Goal: Task Accomplishment & Management: Complete application form

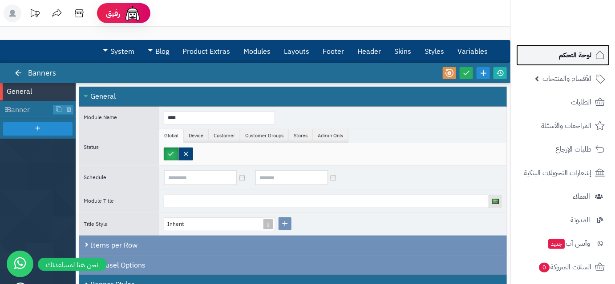
click at [565, 57] on span "لوحة التحكم" at bounding box center [575, 55] width 32 height 12
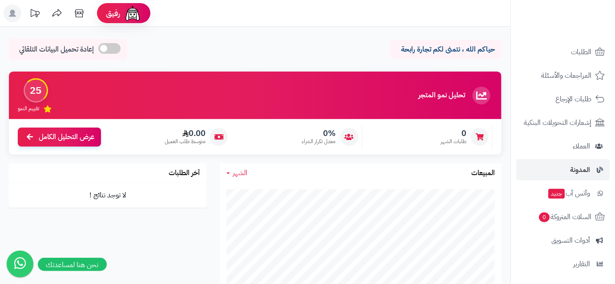
scroll to position [146, 0]
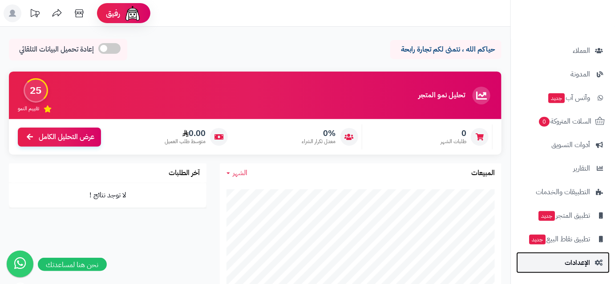
click at [588, 265] on span "الإعدادات" at bounding box center [577, 263] width 25 height 12
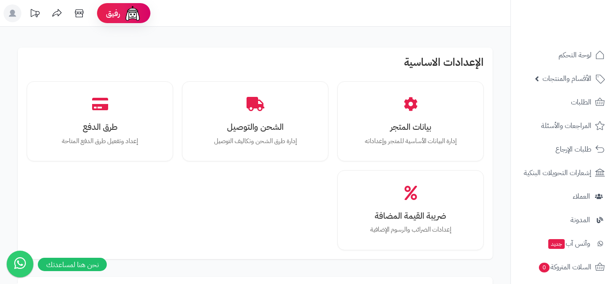
scroll to position [176, 0]
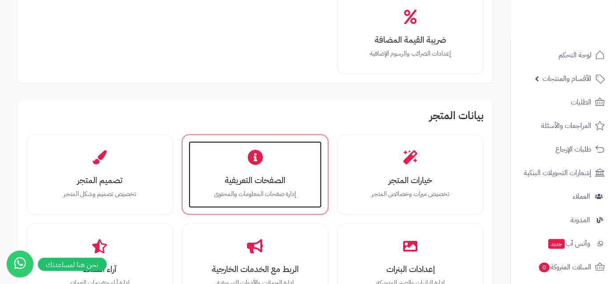
click at [265, 178] on h3 "الصفحات التعريفية" at bounding box center [255, 180] width 115 height 9
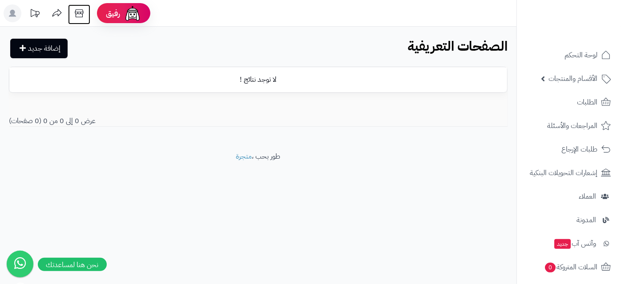
click at [78, 12] on icon at bounding box center [79, 13] width 8 height 8
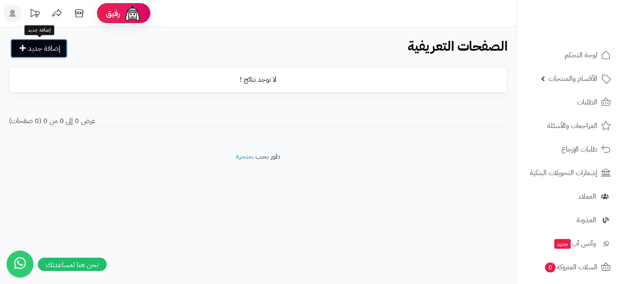
click at [28, 44] on link "إضافة جديد" at bounding box center [38, 49] width 57 height 20
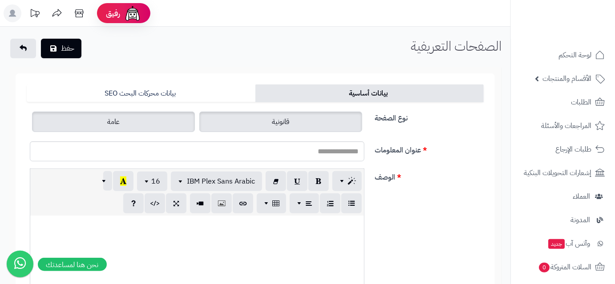
click at [264, 119] on label "قانونية" at bounding box center [280, 122] width 163 height 20
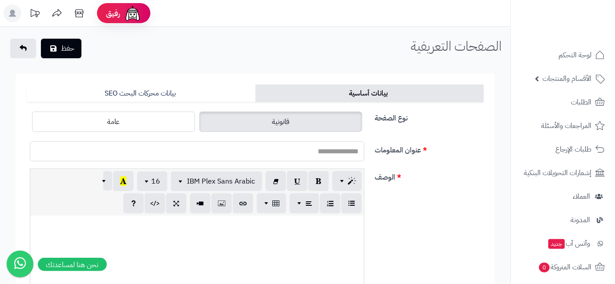
click at [308, 153] on input "عنوان المعلومات" at bounding box center [197, 151] width 335 height 20
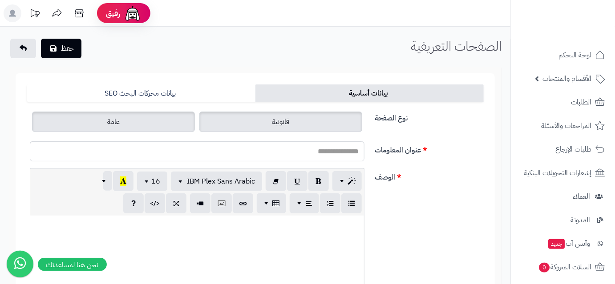
click at [150, 121] on label "عامة" at bounding box center [113, 122] width 163 height 20
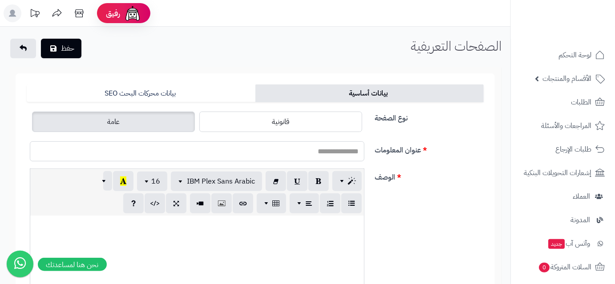
click at [214, 154] on input "عنوان المعلومات" at bounding box center [197, 151] width 335 height 20
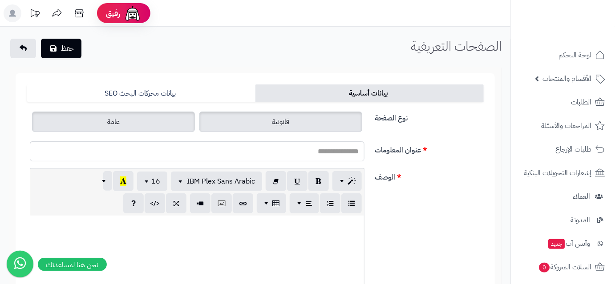
click at [307, 128] on label "قانونية" at bounding box center [280, 122] width 163 height 20
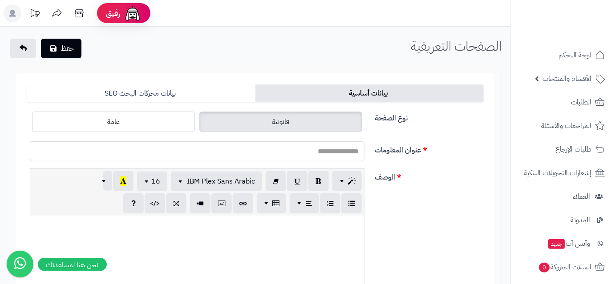
click at [280, 144] on input "عنوان المعلومات" at bounding box center [197, 151] width 335 height 20
type input "**********"
click at [283, 238] on div at bounding box center [197, 282] width 334 height 133
paste div
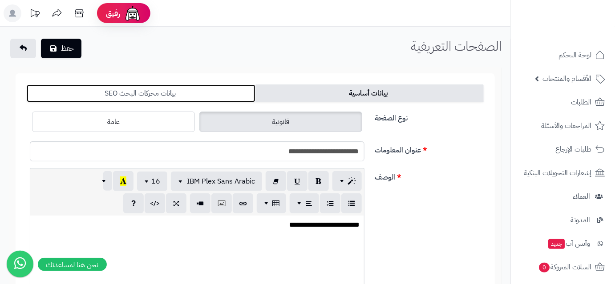
click at [142, 100] on link "بيانات محركات البحث SEO" at bounding box center [141, 94] width 229 height 18
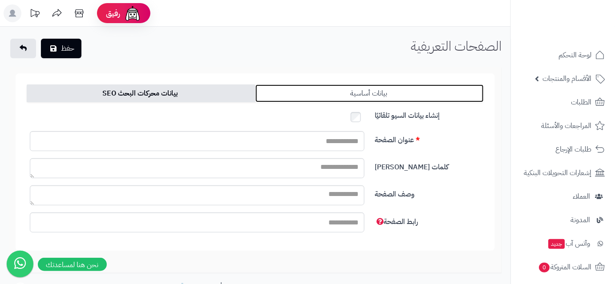
click at [333, 87] on link "بيانات أساسية" at bounding box center [369, 94] width 229 height 18
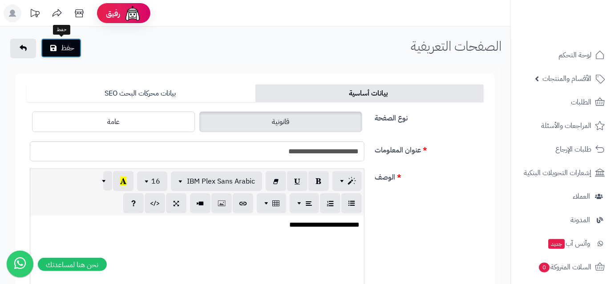
click at [65, 53] on button "حفظ" at bounding box center [61, 48] width 40 height 20
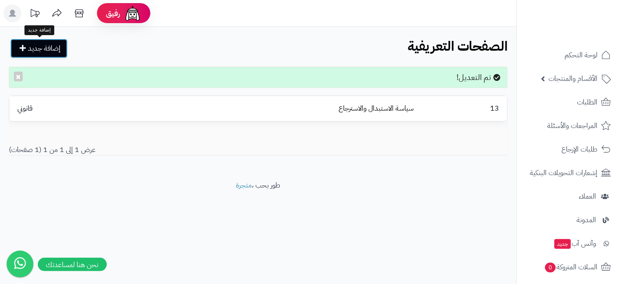
click at [48, 50] on link "إضافة جديد" at bounding box center [38, 49] width 57 height 20
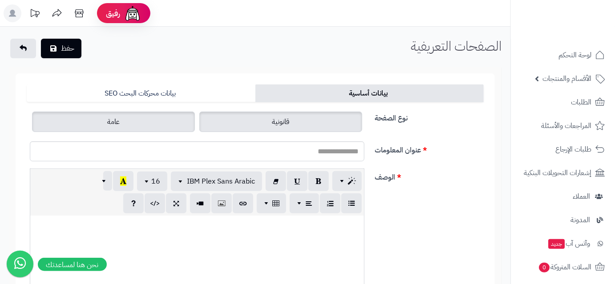
click at [269, 129] on label "قانونية" at bounding box center [280, 122] width 163 height 20
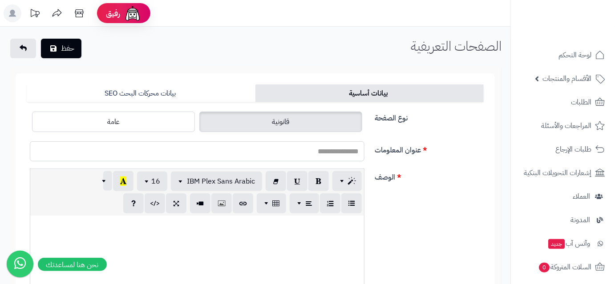
click at [301, 156] on input "عنوان المعلومات" at bounding box center [197, 151] width 335 height 20
type input "**********"
click at [186, 249] on div at bounding box center [197, 282] width 334 height 133
paste div
click at [73, 56] on button "حفظ" at bounding box center [61, 48] width 40 height 20
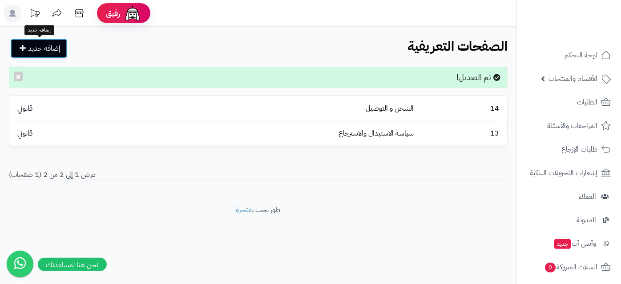
click at [56, 53] on link "إضافة جديد" at bounding box center [38, 49] width 57 height 20
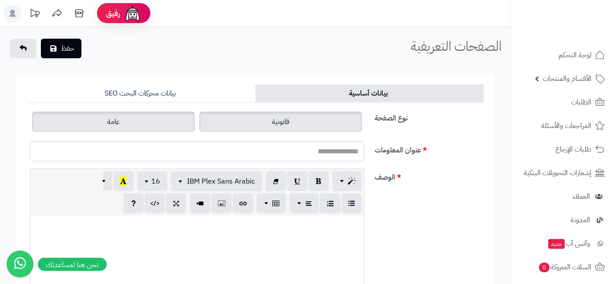
click at [269, 119] on label "قانونية" at bounding box center [280, 122] width 163 height 20
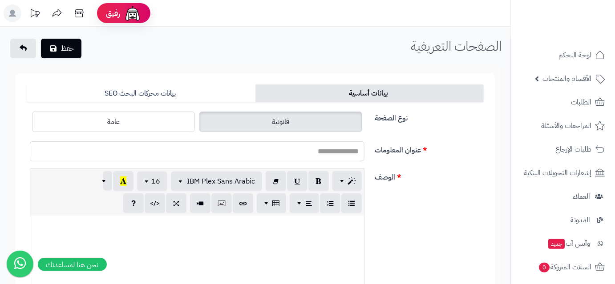
click at [315, 152] on input "عنوان المعلومات" at bounding box center [197, 151] width 335 height 20
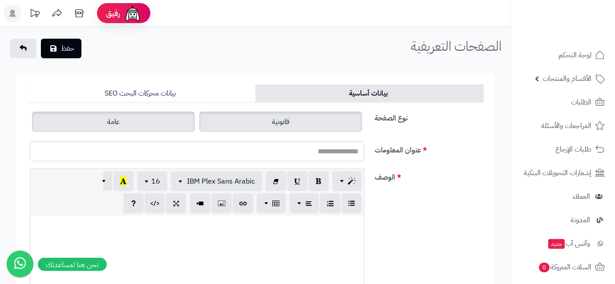
click at [132, 128] on label "عامة" at bounding box center [113, 122] width 163 height 20
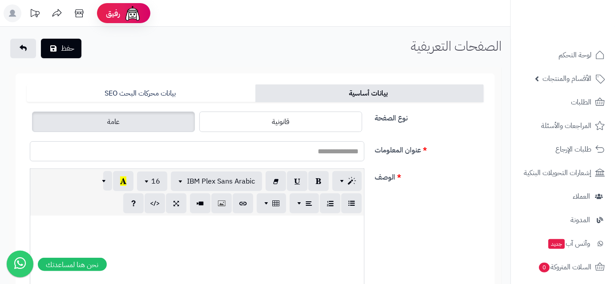
click at [169, 152] on input "عنوان المعلومات" at bounding box center [197, 151] width 335 height 20
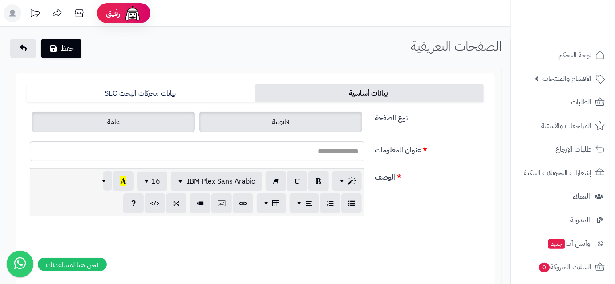
click at [301, 123] on label "قانونية" at bounding box center [280, 122] width 163 height 20
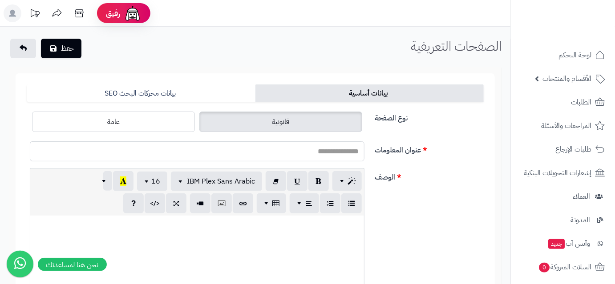
click at [313, 155] on input "عنوان المعلومات" at bounding box center [197, 151] width 335 height 20
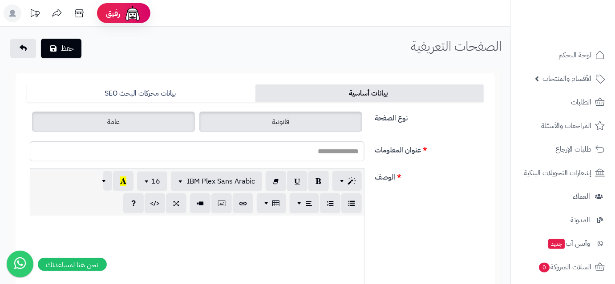
click at [134, 121] on label "عامة" at bounding box center [113, 122] width 163 height 20
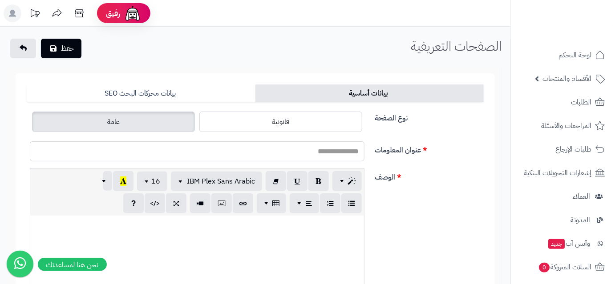
click at [251, 151] on input "عنوان المعلومات" at bounding box center [197, 151] width 335 height 20
type input "*"
type input "*********"
click at [270, 265] on div at bounding box center [197, 282] width 334 height 133
paste div
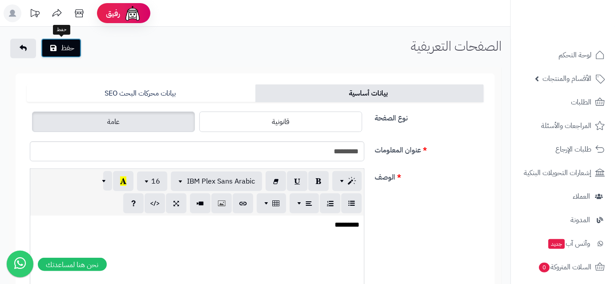
click at [61, 51] on button "حفظ" at bounding box center [61, 48] width 40 height 20
click at [169, 151] on input "عنوان المعلومات" at bounding box center [197, 151] width 335 height 20
type input "*"
type input "**********"
click at [168, 232] on div at bounding box center [197, 282] width 334 height 133
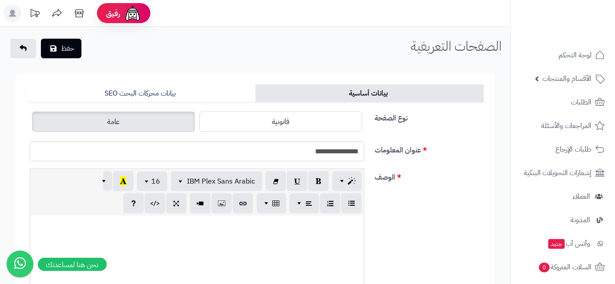
paste div
click at [58, 47] on button "حفظ" at bounding box center [61, 48] width 40 height 20
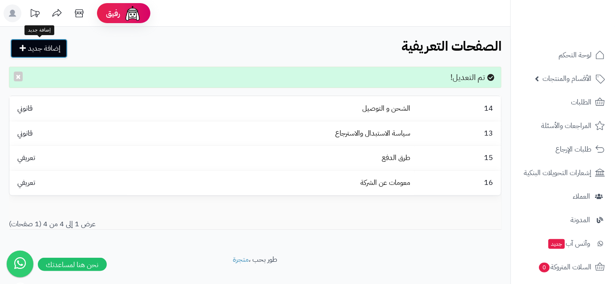
click at [50, 48] on link "إضافة جديد" at bounding box center [38, 49] width 57 height 20
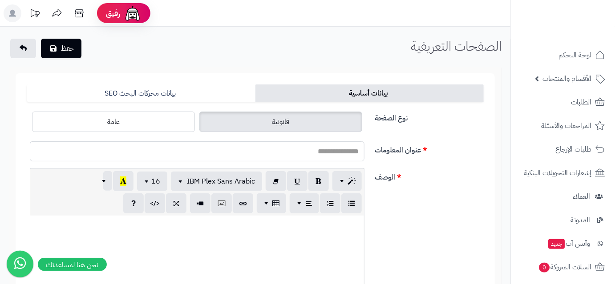
click at [276, 146] on input "عنوان المعلومات" at bounding box center [197, 151] width 335 height 20
type input "*"
click at [276, 146] on input "عنوان المعلومات" at bounding box center [197, 151] width 335 height 20
type input "**********"
click at [292, 231] on div at bounding box center [197, 282] width 334 height 133
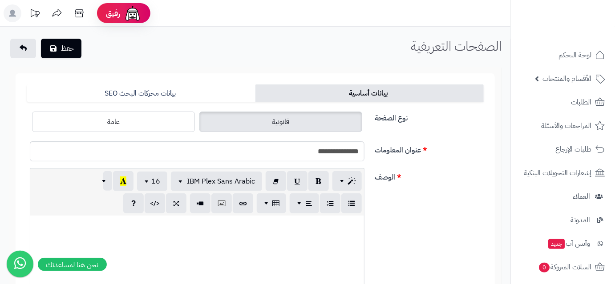
paste div
click at [67, 47] on button "حفظ" at bounding box center [61, 48] width 40 height 20
